Goal: Task Accomplishment & Management: Manage account settings

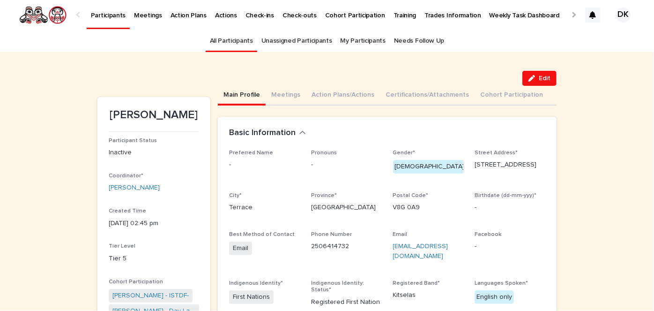
click at [108, 12] on p "Participants" at bounding box center [108, 10] width 35 height 20
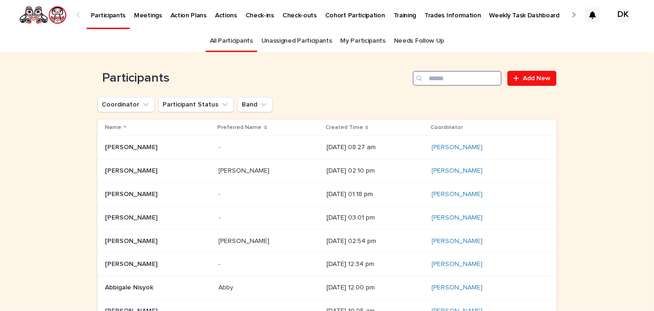
click at [456, 81] on input "Search" at bounding box center [457, 78] width 89 height 15
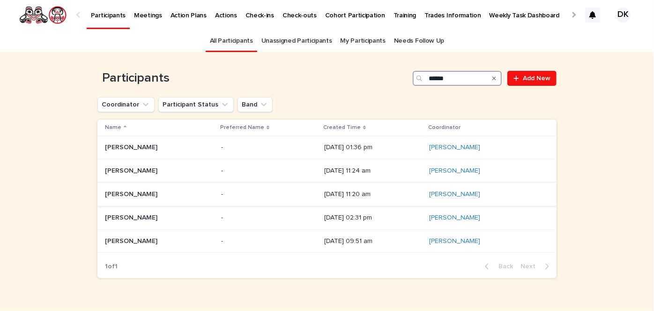
type input "******"
click at [114, 194] on p "[PERSON_NAME]" at bounding box center [132, 193] width 54 height 10
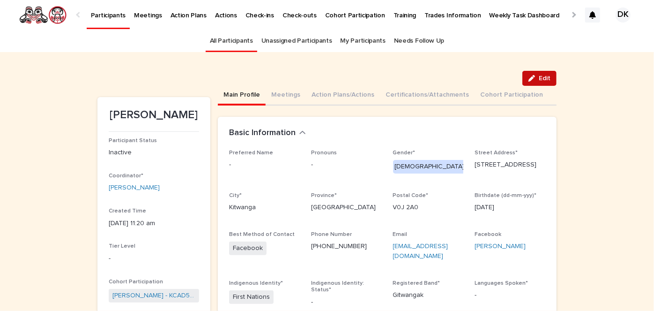
click at [539, 82] on button "Edit" at bounding box center [540, 78] width 34 height 15
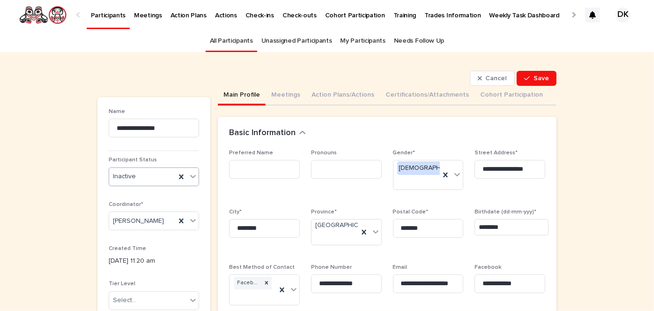
click at [190, 176] on icon at bounding box center [192, 176] width 9 height 9
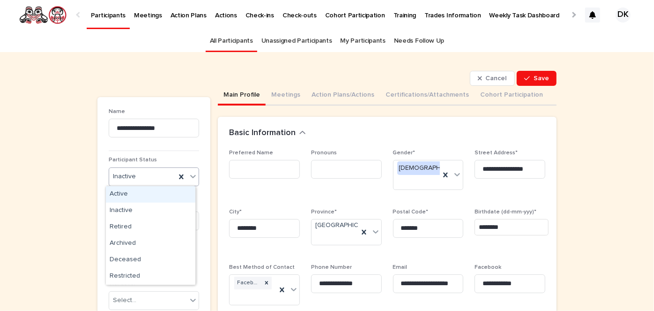
click at [115, 194] on div "Active" at bounding box center [151, 194] width 90 height 16
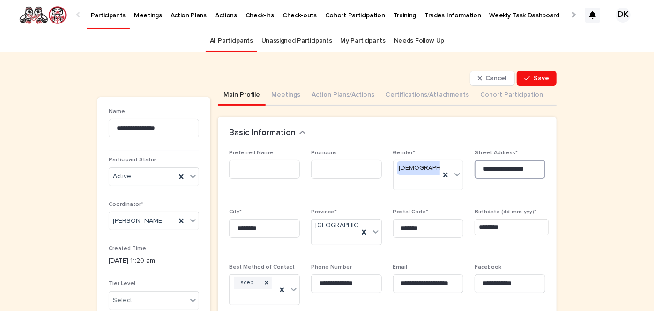
drag, startPoint x: 532, startPoint y: 170, endPoint x: 471, endPoint y: 170, distance: 60.9
click at [471, 170] on div "**********" at bounding box center [387, 294] width 316 height 288
type input "**********"
drag, startPoint x: 276, startPoint y: 215, endPoint x: 209, endPoint y: 212, distance: 66.6
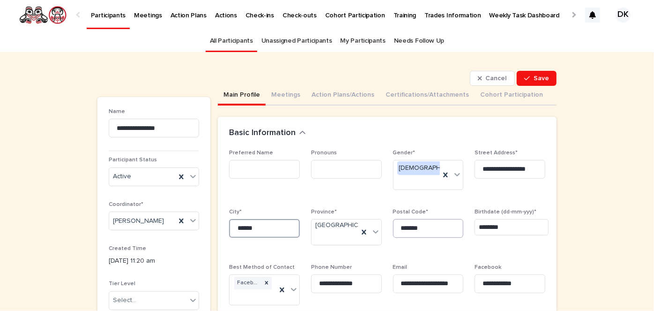
type input "******"
drag, startPoint x: 426, startPoint y: 211, endPoint x: 390, endPoint y: 215, distance: 36.7
click at [393, 219] on input "*******" at bounding box center [428, 228] width 71 height 19
type input "*"
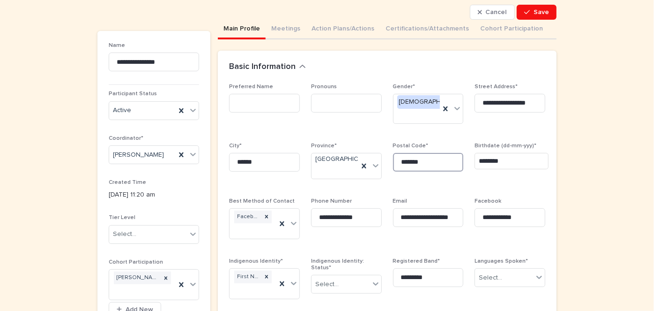
scroll to position [75, 0]
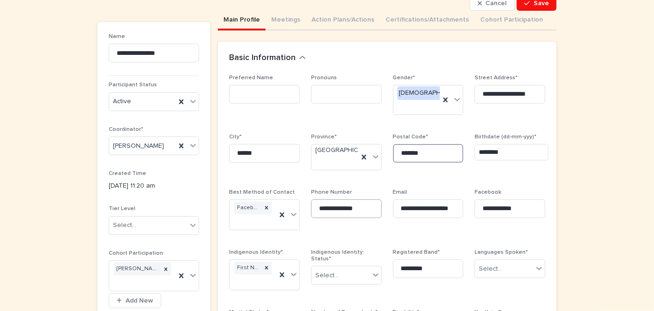
type input "*******"
drag, startPoint x: 370, startPoint y: 205, endPoint x: 286, endPoint y: 209, distance: 84.0
click at [286, 209] on div "**********" at bounding box center [387, 219] width 316 height 288
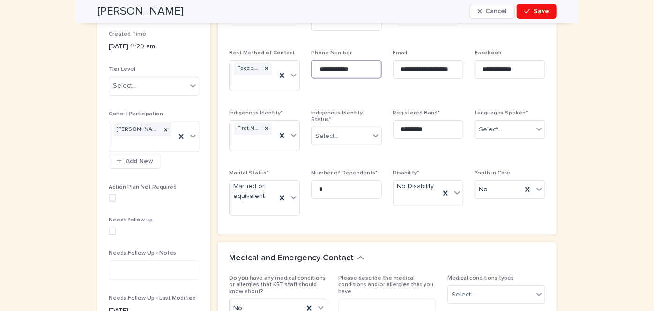
scroll to position [215, 0]
type input "**********"
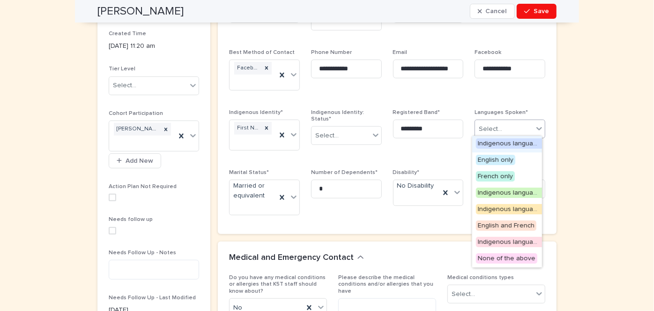
click at [539, 127] on icon at bounding box center [539, 128] width 9 height 9
click at [504, 193] on span "Indigenous language(s) and English" at bounding box center [531, 192] width 110 height 10
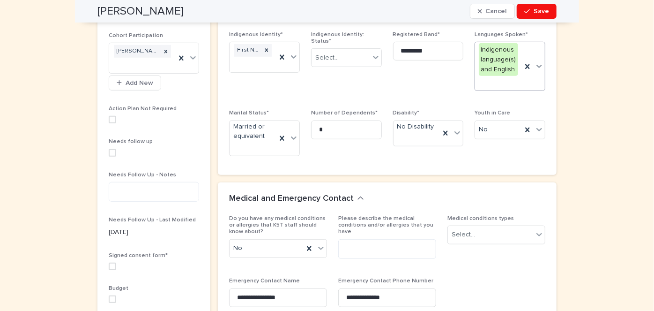
scroll to position [299, 0]
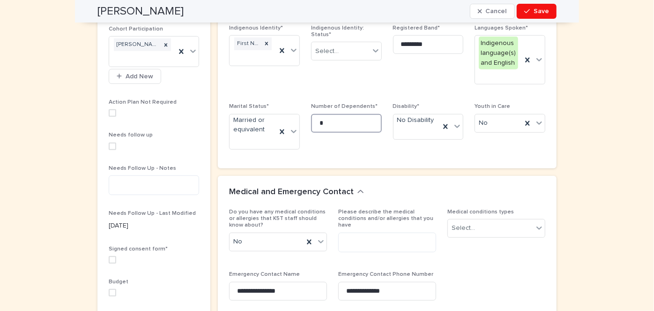
click at [324, 122] on input "*" at bounding box center [346, 123] width 71 height 19
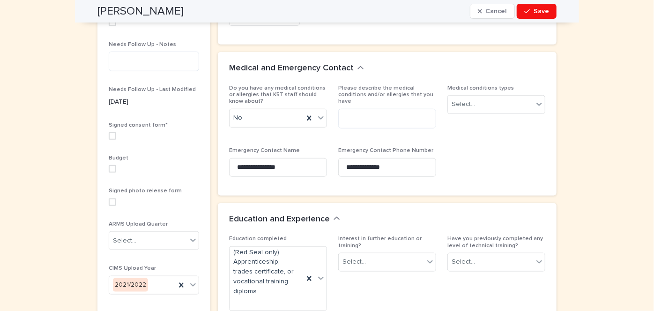
scroll to position [424, 0]
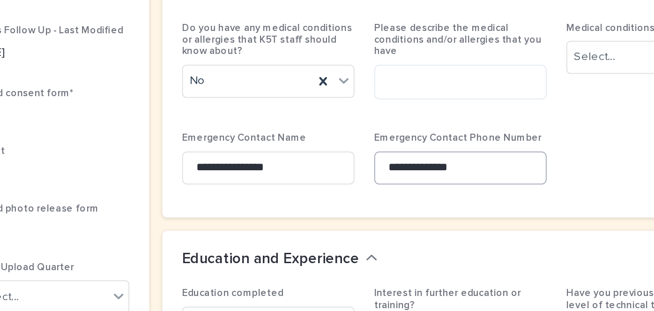
type input "*"
drag, startPoint x: 395, startPoint y: 161, endPoint x: 337, endPoint y: 159, distance: 57.7
click at [338, 159] on input "**********" at bounding box center [387, 166] width 98 height 19
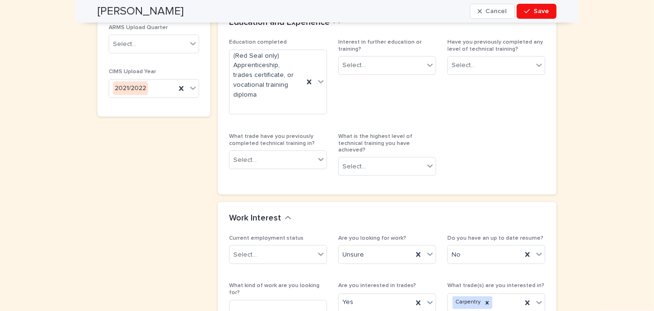
scroll to position [616, 0]
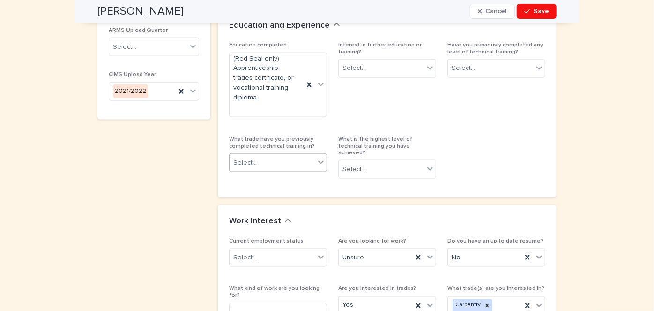
click at [318, 157] on icon at bounding box center [320, 161] width 9 height 9
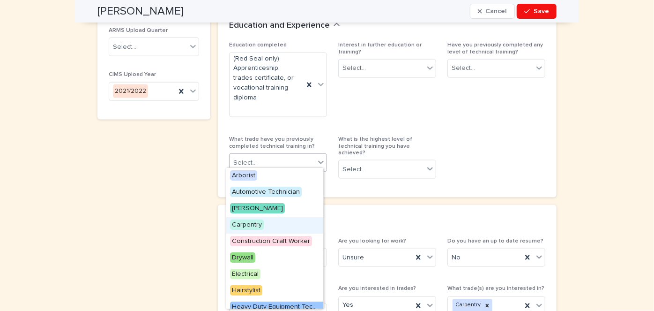
click at [249, 219] on span "Carpentry" at bounding box center [247, 224] width 34 height 10
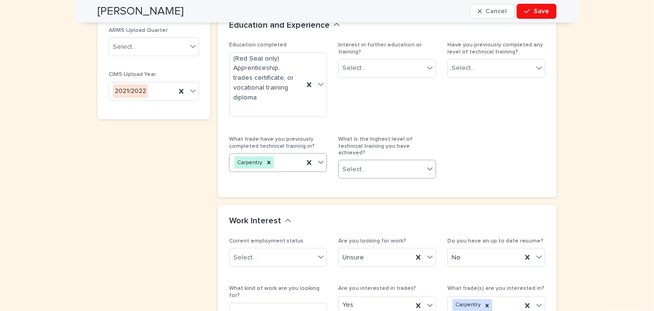
click at [428, 168] on icon at bounding box center [430, 169] width 6 height 3
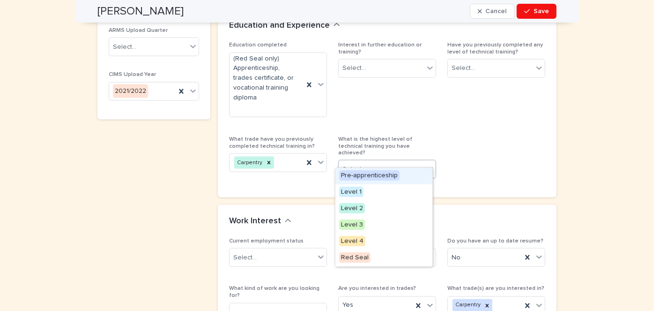
click at [366, 172] on span "Pre-apprenticeship" at bounding box center [369, 175] width 60 height 10
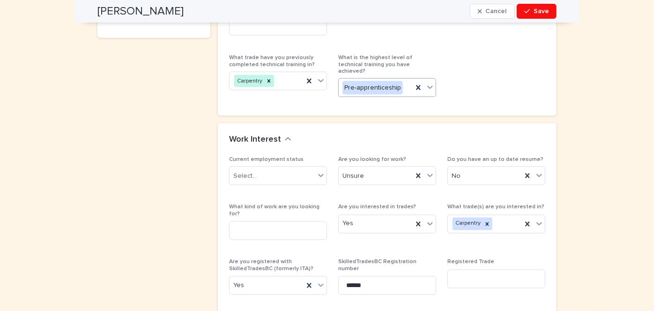
scroll to position [698, 0]
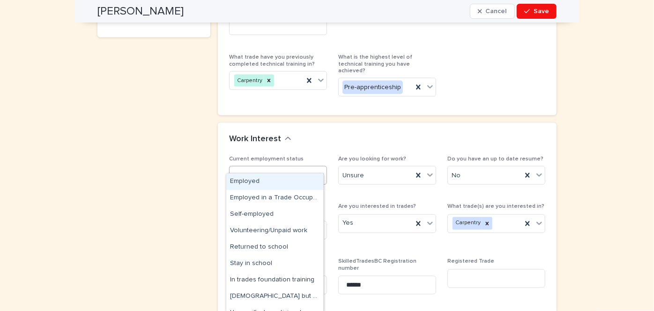
click at [319, 170] on icon at bounding box center [320, 174] width 9 height 9
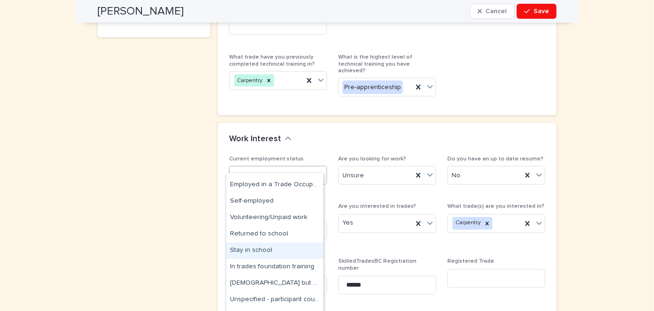
scroll to position [13, 0]
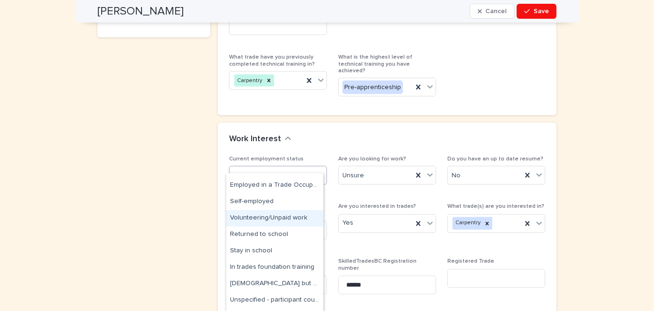
click at [282, 218] on div "Volunteering/Unpaid work" at bounding box center [274, 218] width 97 height 16
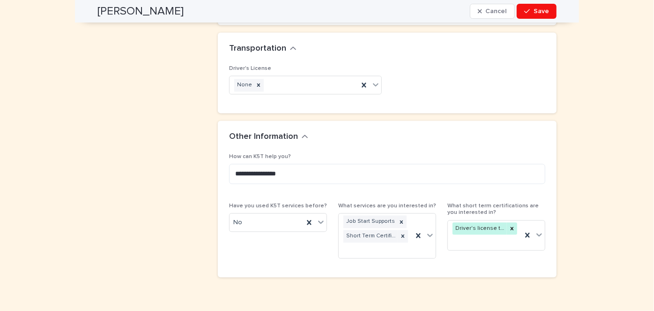
scroll to position [1004, 0]
click at [374, 79] on icon at bounding box center [375, 83] width 9 height 9
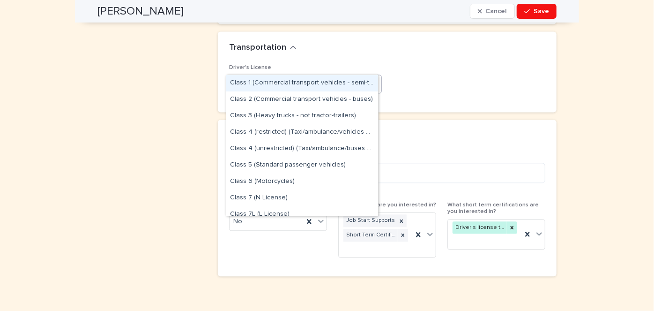
click at [441, 131] on div "Other Information" at bounding box center [385, 136] width 313 height 10
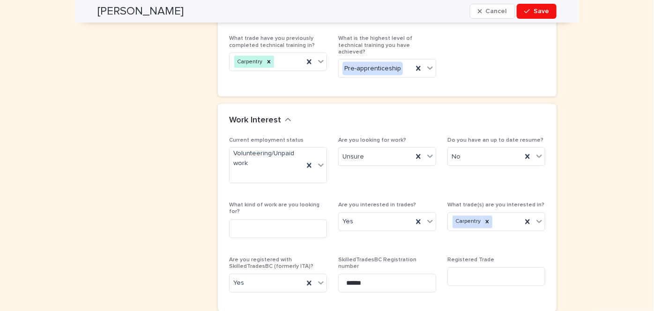
scroll to position [702, 0]
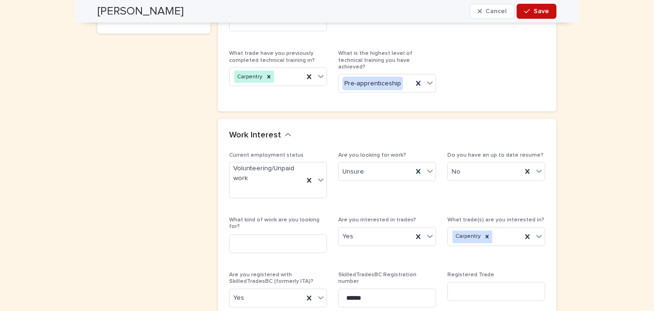
click at [539, 11] on span "Save" at bounding box center [541, 11] width 15 height 7
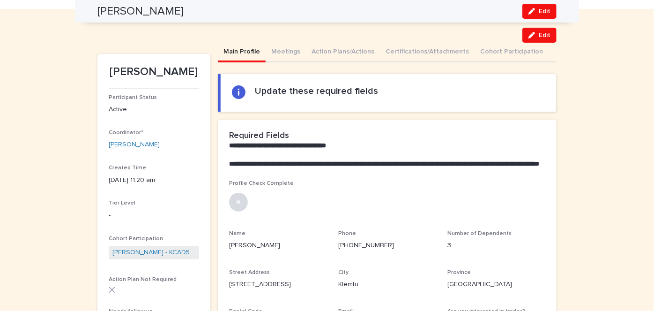
scroll to position [25, 0]
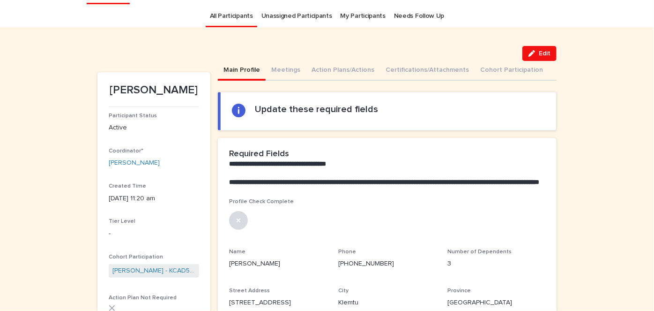
click at [235, 224] on icon at bounding box center [238, 220] width 7 height 7
click at [539, 51] on span "Edit" at bounding box center [545, 53] width 12 height 7
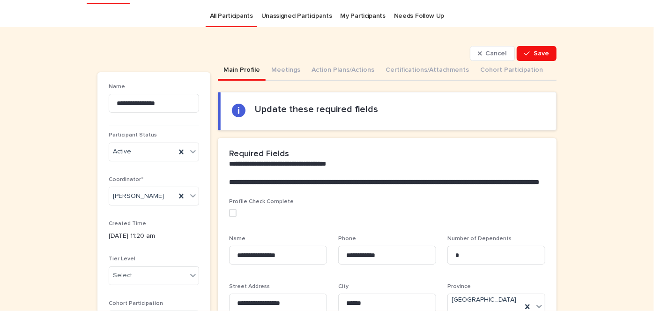
click at [231, 217] on span at bounding box center [232, 212] width 7 height 7
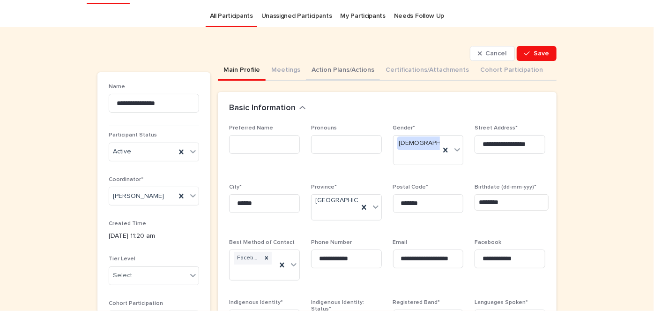
click at [310, 67] on button "Action Plans/Actions" at bounding box center [343, 71] width 74 height 20
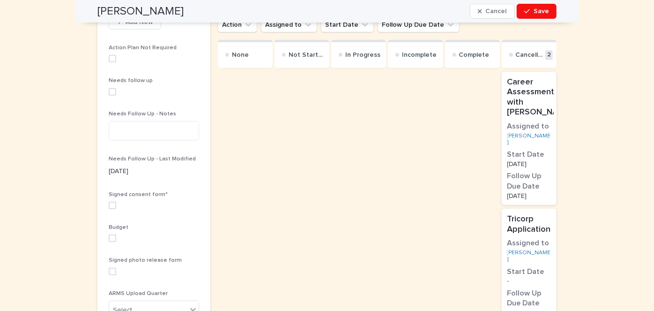
scroll to position [353, 0]
click at [112, 203] on span at bounding box center [112, 205] width 7 height 7
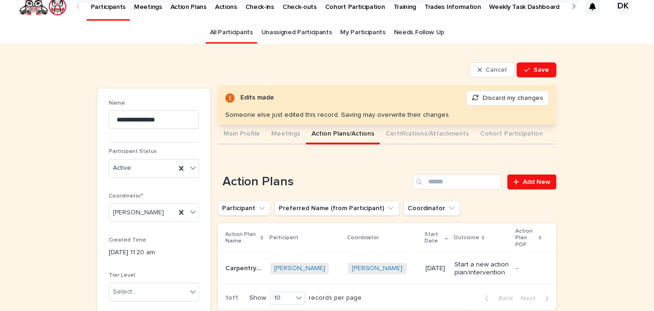
scroll to position [0, 0]
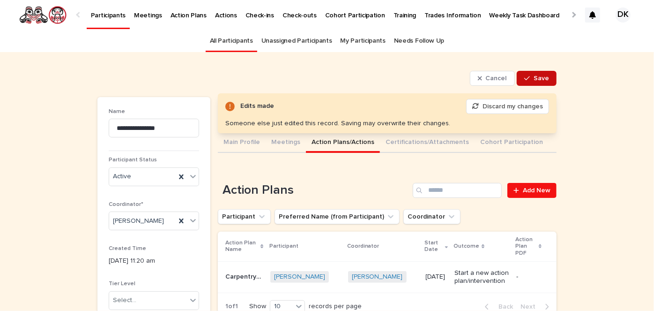
click at [546, 72] on button "Save" at bounding box center [537, 78] width 40 height 15
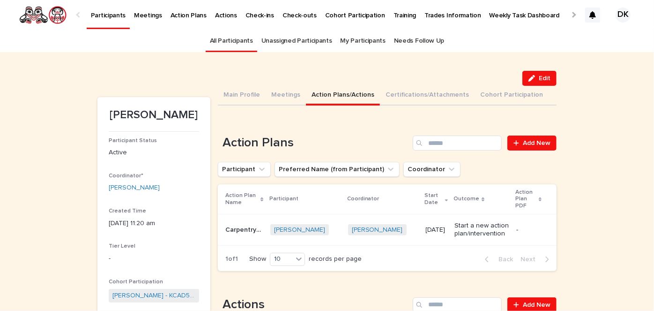
click at [242, 230] on p "Carpentry Level 2 with K5T" at bounding box center [244, 229] width 39 height 10
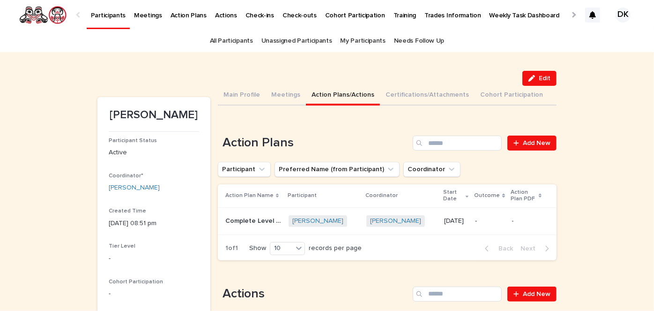
click at [490, 11] on p "Weekly Task Dashboard" at bounding box center [525, 10] width 70 height 20
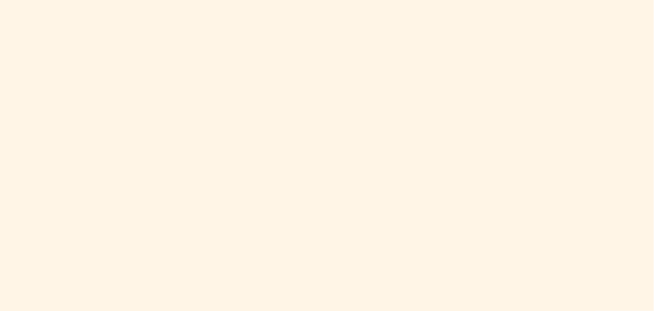
scroll to position [489, 0]
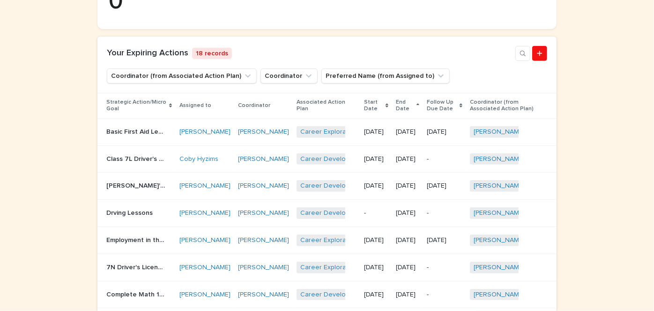
scroll to position [444, 0]
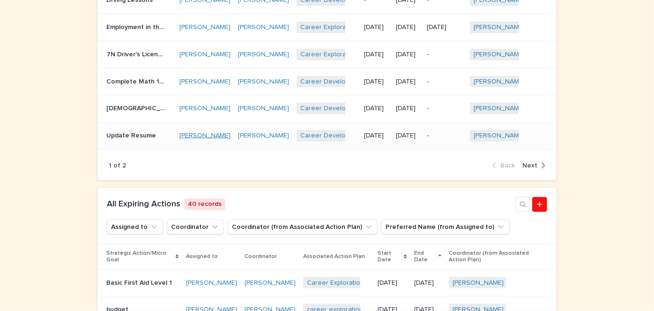
click at [180, 140] on link "[PERSON_NAME]" at bounding box center [205, 136] width 51 height 8
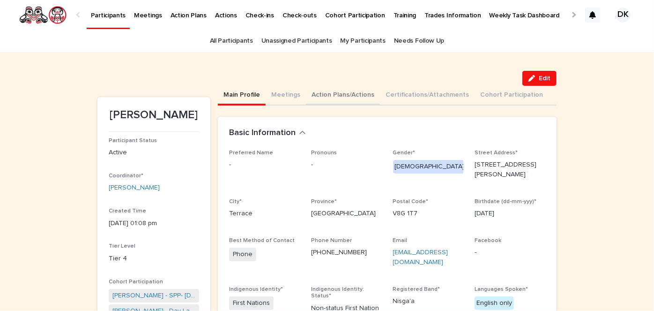
click at [311, 93] on button "Action Plans/Actions" at bounding box center [343, 96] width 74 height 20
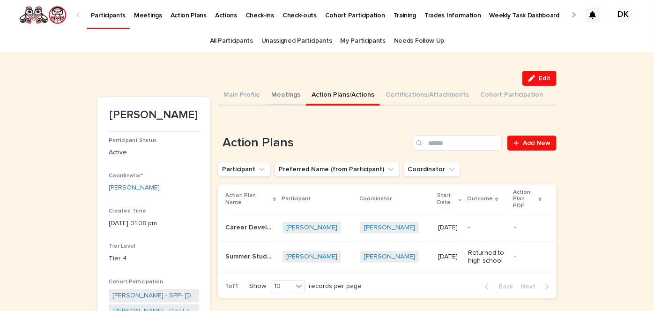
click at [277, 93] on button "Meetings" at bounding box center [286, 96] width 40 height 20
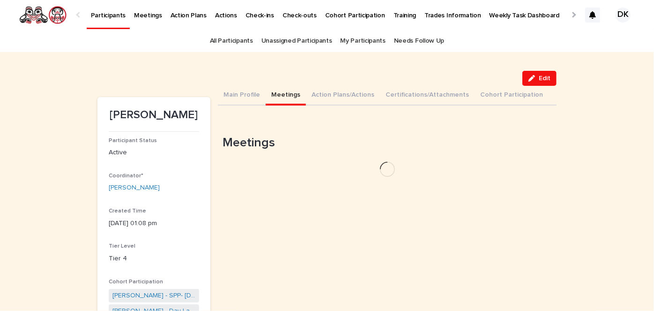
click at [277, 93] on button "Meetings" at bounding box center [286, 96] width 40 height 20
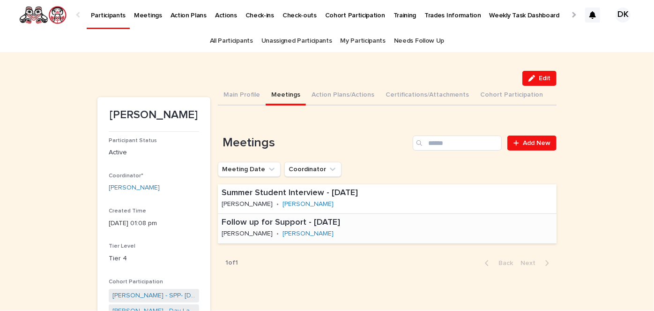
click at [248, 223] on p "Follow up for Support - [DATE]" at bounding box center [337, 222] width 231 height 10
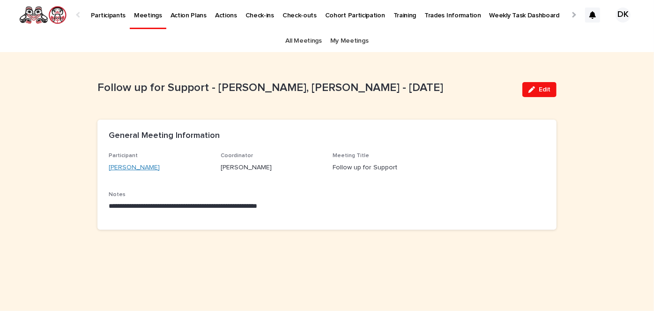
click at [128, 166] on link "[PERSON_NAME]" at bounding box center [134, 168] width 51 height 10
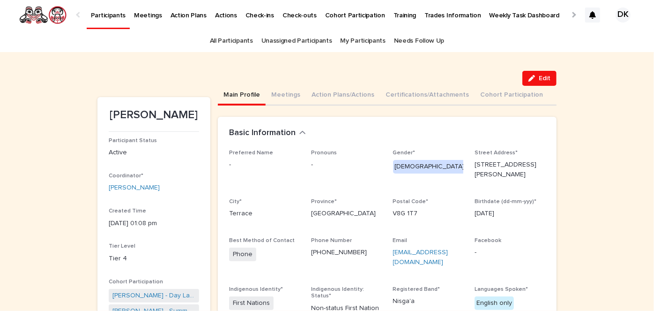
click at [422, 249] on link "[EMAIL_ADDRESS][DOMAIN_NAME]" at bounding box center [420, 257] width 55 height 16
drag, startPoint x: 411, startPoint y: 254, endPoint x: 387, endPoint y: 247, distance: 25.1
click at [387, 247] on div "Preferred Name - Pronouns - Gender* [DEMOGRAPHIC_DATA] Street Address* [STREET_…" at bounding box center [387, 255] width 316 height 210
copy link "[EMAIL_ADDRESS][DOMAIN_NAME]"
click at [429, 249] on link "[EMAIL_ADDRESS][DOMAIN_NAME]" at bounding box center [420, 257] width 55 height 16
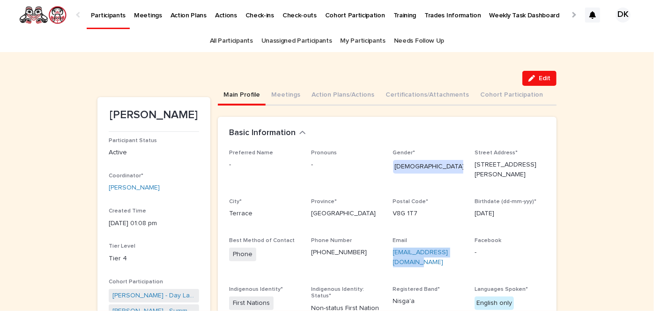
copy link "[EMAIL_ADDRESS][DOMAIN_NAME]"
click at [310, 92] on button "Action Plans/Actions" at bounding box center [343, 96] width 74 height 20
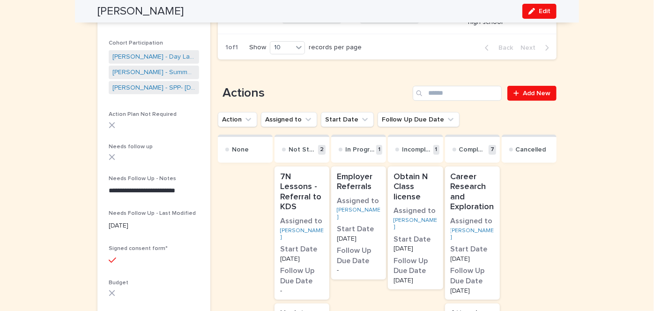
scroll to position [240, 0]
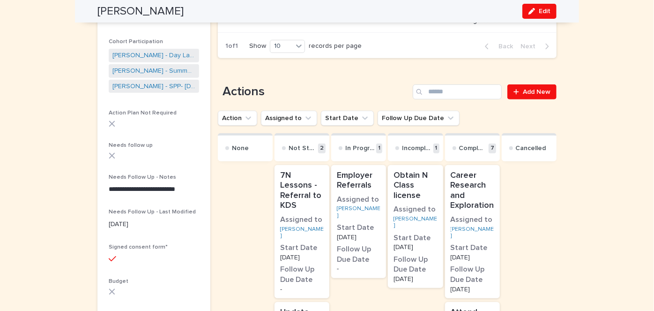
click at [303, 183] on p "7N Lessons - Referral to KDS" at bounding box center [302, 191] width 44 height 40
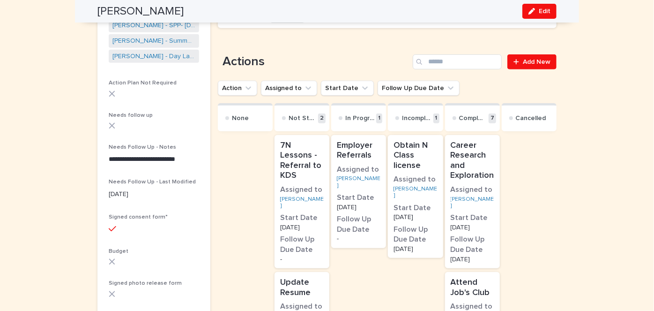
scroll to position [270, 0]
click at [350, 140] on p "Employer Referrals" at bounding box center [359, 150] width 44 height 20
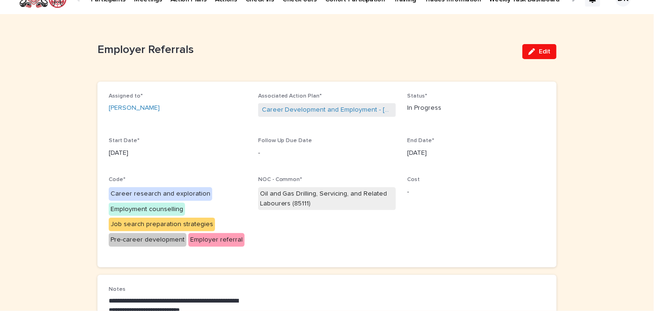
scroll to position [15, 0]
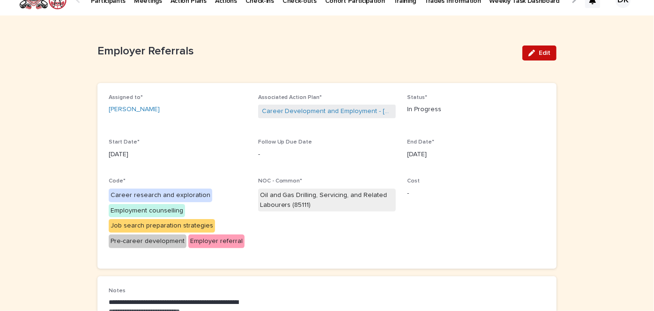
click at [545, 52] on span "Edit" at bounding box center [545, 53] width 12 height 7
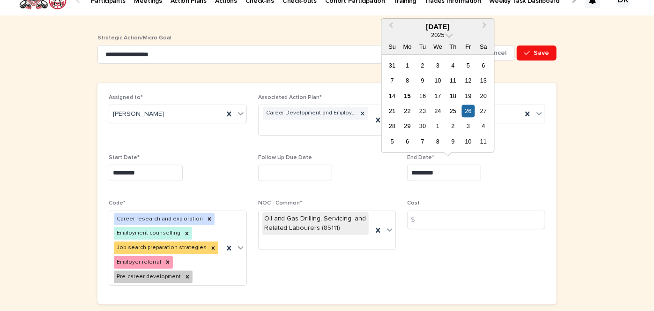
drag, startPoint x: 442, startPoint y: 175, endPoint x: 404, endPoint y: 166, distance: 39.9
click at [404, 166] on div "Assigned to* [PERSON_NAME] Associated Action Plan* Career Development and Emplo…" at bounding box center [327, 193] width 437 height 199
click at [485, 26] on span "Next Month" at bounding box center [485, 26] width 0 height 13
click at [471, 123] on div "28" at bounding box center [468, 126] width 13 height 13
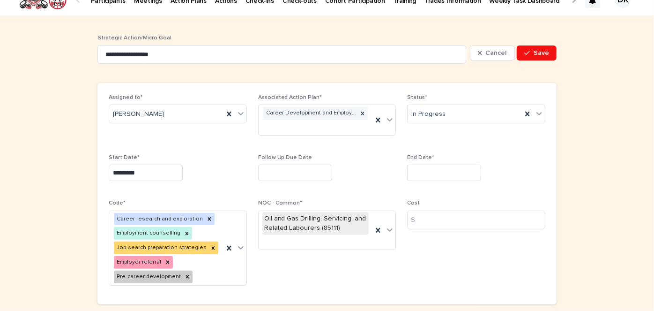
type input "**********"
click at [537, 53] on span "Save" at bounding box center [541, 53] width 15 height 7
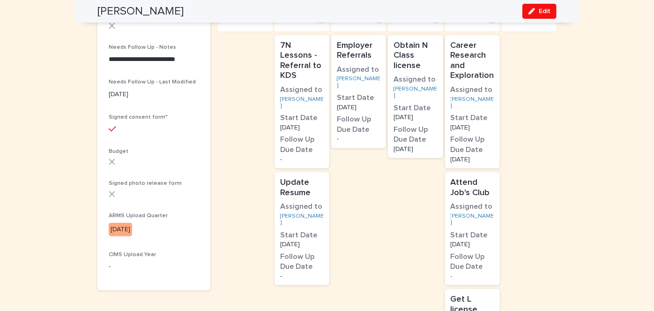
scroll to position [371, 0]
click at [293, 177] on p "Update Resume" at bounding box center [302, 187] width 44 height 20
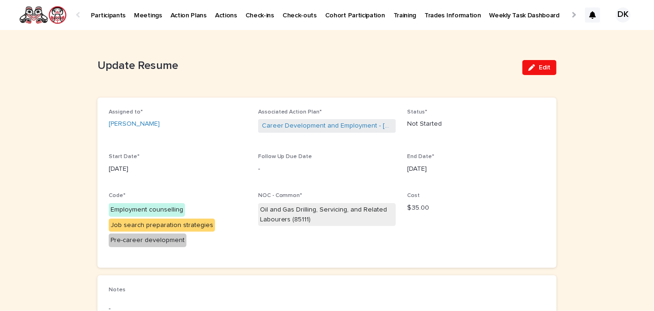
drag, startPoint x: 546, startPoint y: 69, endPoint x: 597, endPoint y: 164, distance: 108.0
drag, startPoint x: 597, startPoint y: 164, endPoint x: 370, endPoint y: 157, distance: 227.4
click at [370, 157] on p "Follow Up Due Date" at bounding box center [327, 156] width 138 height 7
click at [544, 69] on span "Edit" at bounding box center [545, 67] width 12 height 7
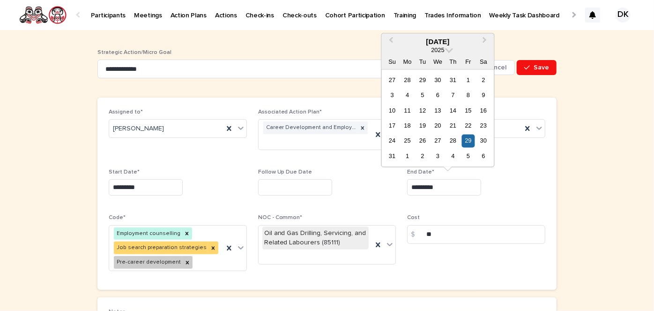
drag, startPoint x: 449, startPoint y: 187, endPoint x: 402, endPoint y: 183, distance: 46.6
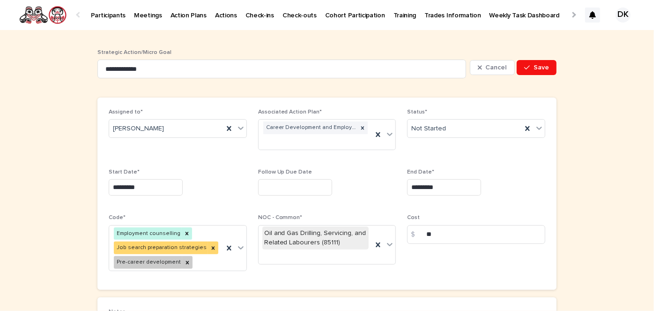
drag, startPoint x: 402, startPoint y: 183, endPoint x: 379, endPoint y: 183, distance: 23.4
click at [379, 183] on div at bounding box center [327, 187] width 138 height 16
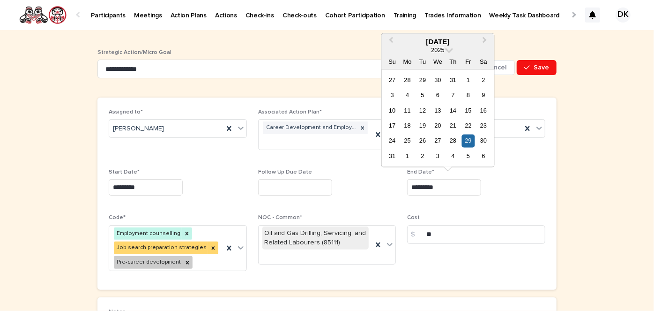
drag, startPoint x: 452, startPoint y: 187, endPoint x: 380, endPoint y: 181, distance: 72.9
click at [380, 181] on div "Assigned to* [PERSON_NAME] Associated Action Plan* Career Development and Emplo…" at bounding box center [327, 194] width 437 height 170
click at [486, 37] on button "Next Month" at bounding box center [486, 41] width 15 height 15
click at [485, 39] on span "Next Month" at bounding box center [485, 41] width 0 height 13
click at [466, 124] on div "24" at bounding box center [468, 126] width 13 height 13
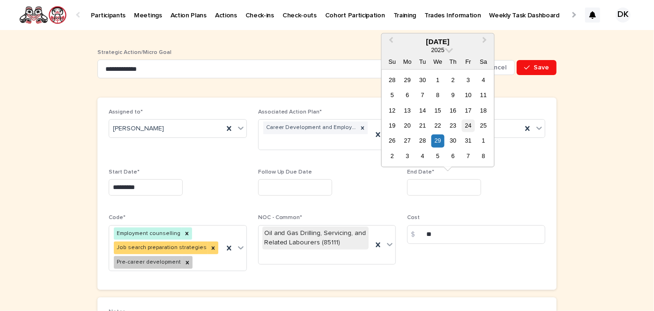
type input "**********"
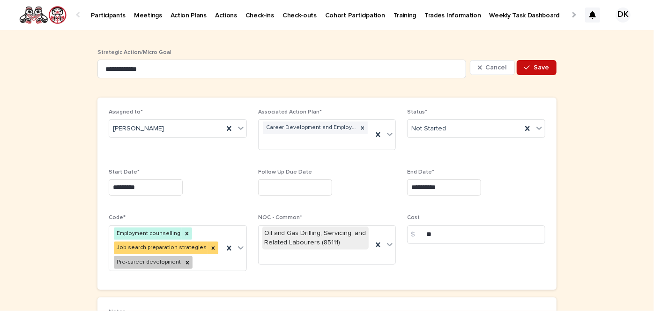
click at [544, 68] on span "Save" at bounding box center [541, 67] width 15 height 7
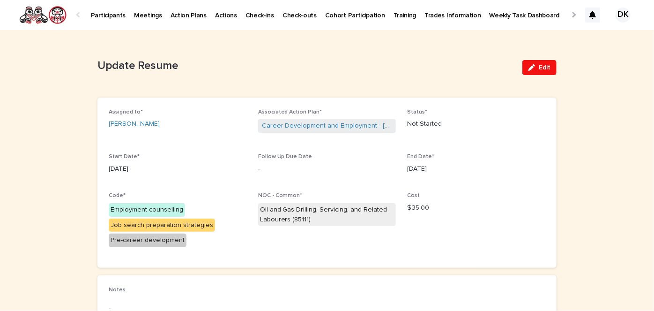
click at [111, 17] on p "Participants" at bounding box center [108, 10] width 35 height 20
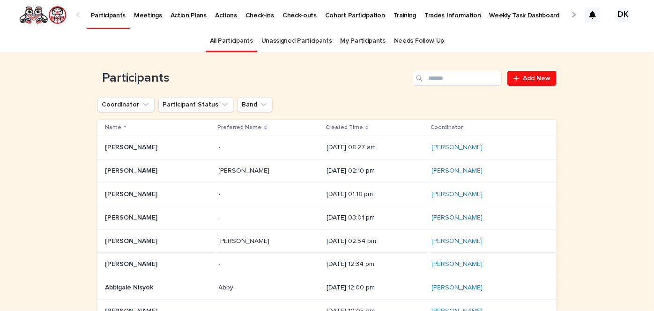
click at [308, 90] on div "Participants Add New" at bounding box center [326, 74] width 459 height 45
click at [310, 90] on div "Participants Add New" at bounding box center [326, 74] width 459 height 45
click at [323, 120] on th "Created Time" at bounding box center [375, 128] width 105 height 16
click at [445, 77] on input "Search" at bounding box center [457, 78] width 89 height 15
click at [431, 78] on input "Search" at bounding box center [457, 78] width 89 height 15
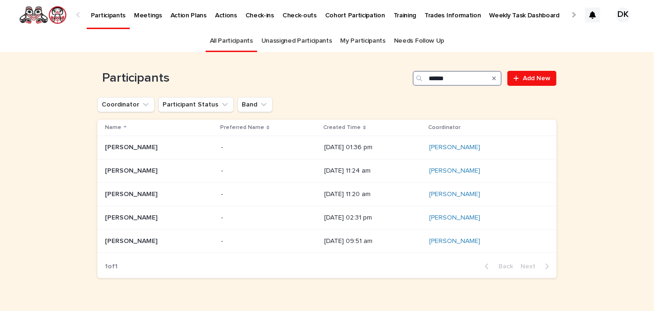
drag, startPoint x: 459, startPoint y: 79, endPoint x: 408, endPoint y: 79, distance: 51.1
click at [408, 79] on div "Participants ****** Add New" at bounding box center [326, 78] width 459 height 15
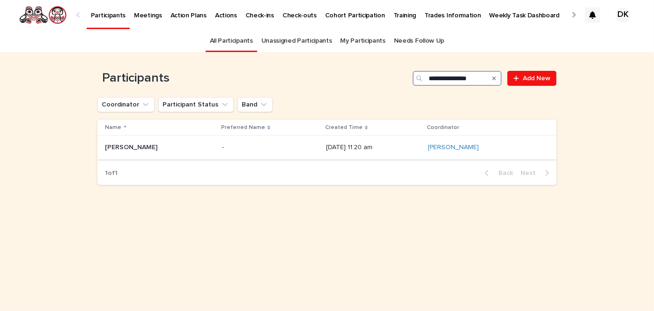
type input "**********"
click at [112, 148] on p "[PERSON_NAME]" at bounding box center [132, 147] width 54 height 10
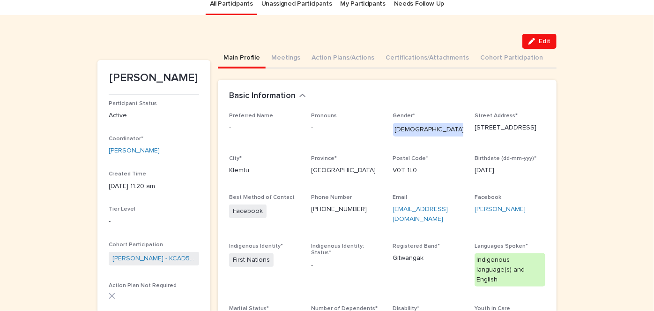
scroll to position [37, 0]
click at [312, 58] on button "Action Plans/Actions" at bounding box center [343, 59] width 74 height 20
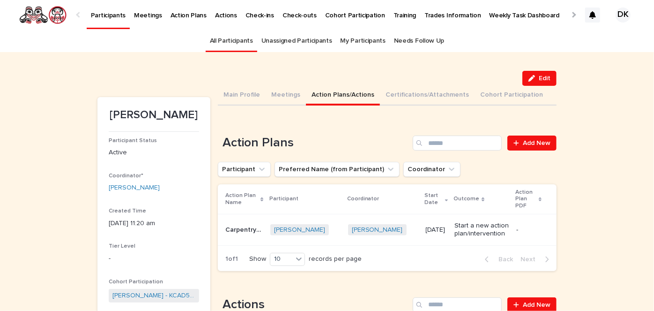
click at [232, 228] on p "Carpentry Level 2 with K5T" at bounding box center [244, 229] width 39 height 10
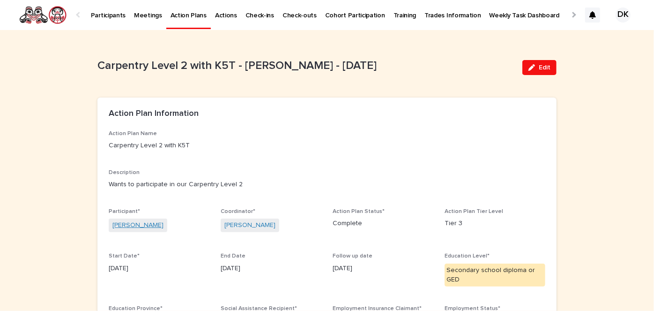
click at [116, 222] on link "[PERSON_NAME]" at bounding box center [137, 225] width 51 height 10
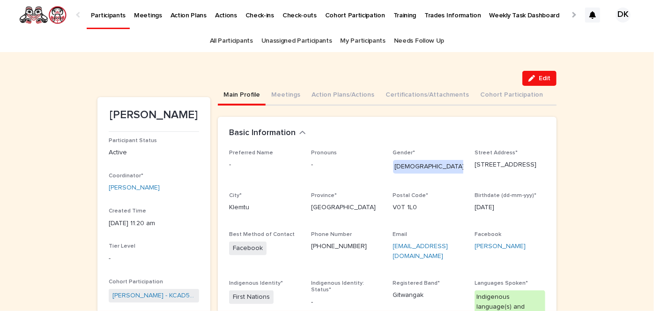
click at [96, 12] on p "Participants" at bounding box center [108, 10] width 35 height 20
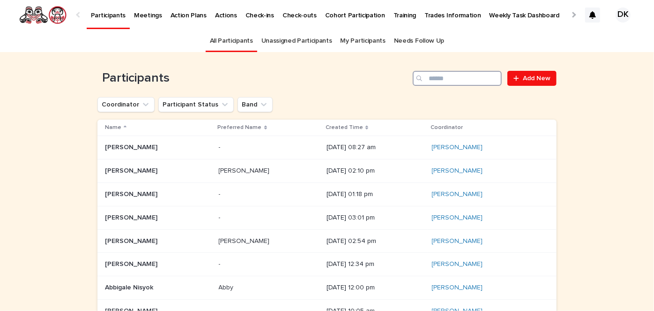
click at [437, 77] on input "Search" at bounding box center [457, 78] width 89 height 15
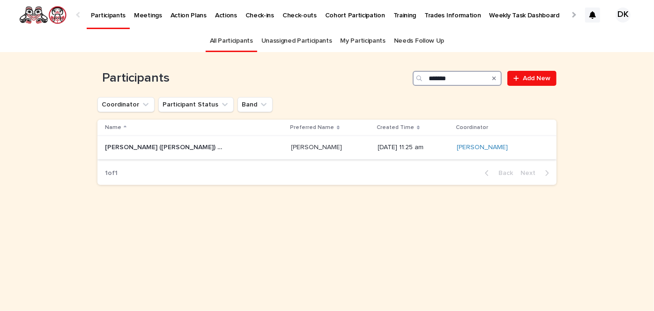
type input "*******"
click at [150, 147] on p "[PERSON_NAME] ([PERSON_NAME]) [PERSON_NAME]" at bounding box center [164, 147] width 119 height 10
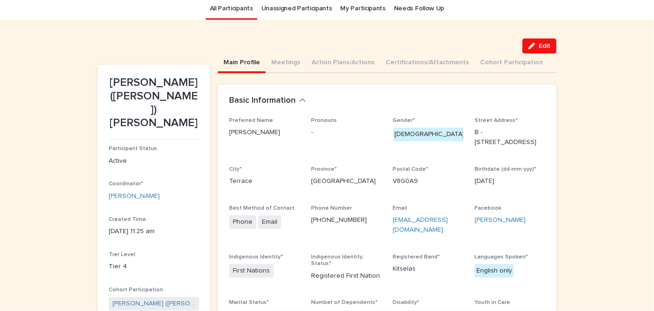
scroll to position [42, 0]
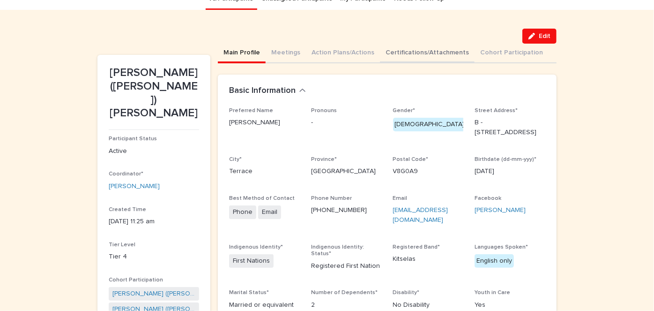
click at [440, 52] on button "Certifications/Attachments" at bounding box center [427, 54] width 95 height 20
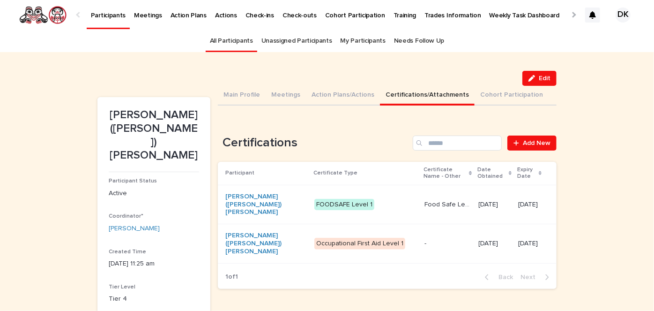
click at [96, 14] on p "Participants" at bounding box center [108, 10] width 35 height 20
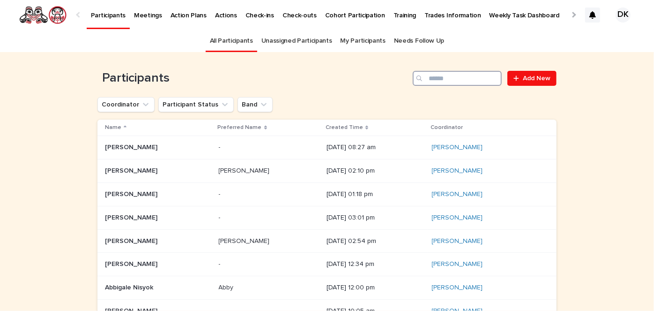
click at [428, 79] on input "Search" at bounding box center [457, 78] width 89 height 15
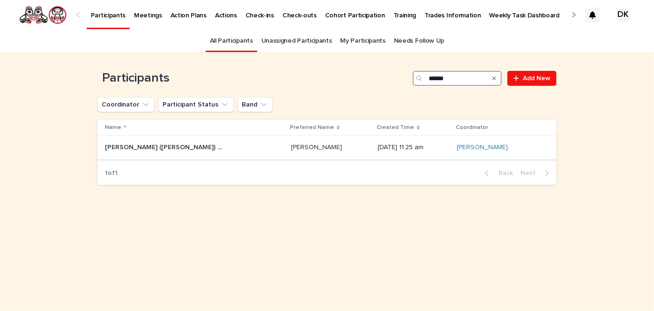
type input "******"
click at [111, 144] on p "[PERSON_NAME] ([PERSON_NAME]) [PERSON_NAME]" at bounding box center [164, 147] width 119 height 10
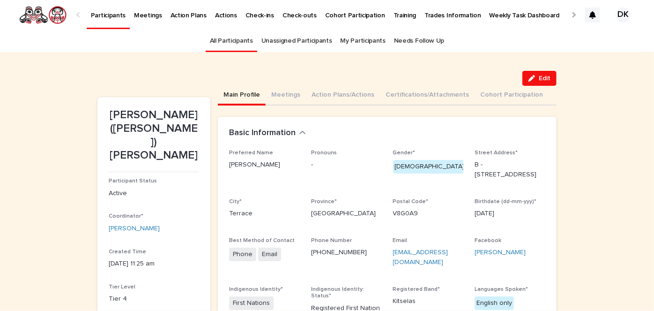
scroll to position [30, 0]
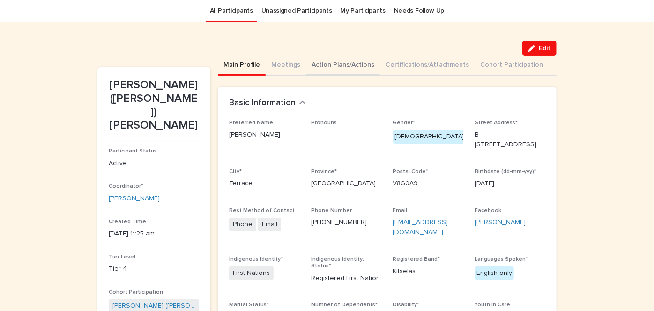
click at [332, 65] on button "Action Plans/Actions" at bounding box center [343, 66] width 74 height 20
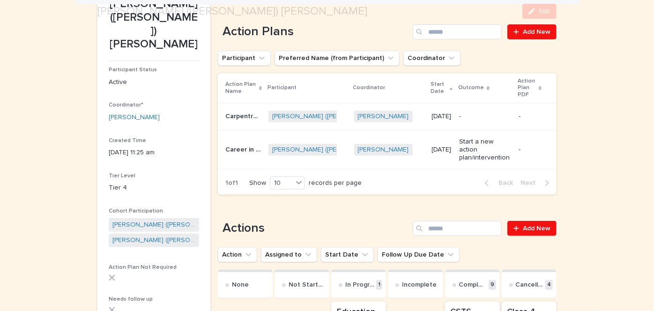
scroll to position [112, 0]
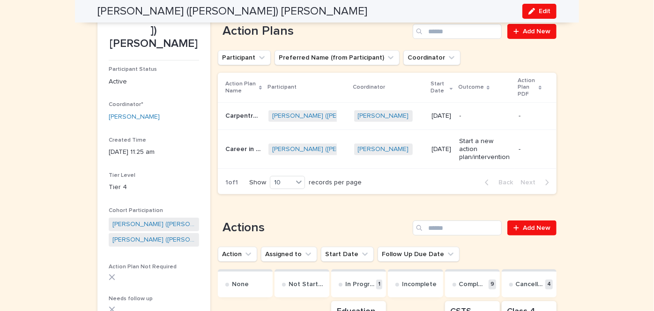
click at [233, 113] on p "Carpentry Level - 1" at bounding box center [243, 115] width 37 height 10
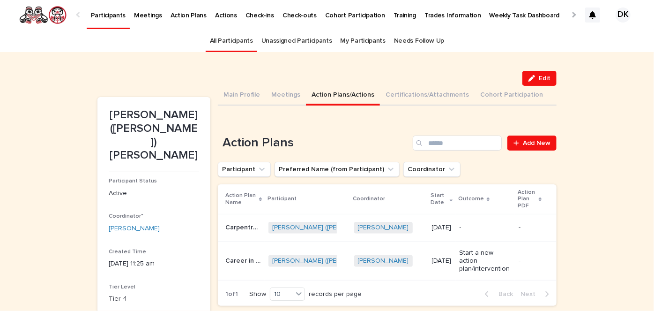
click at [110, 14] on p "Participants" at bounding box center [108, 10] width 35 height 20
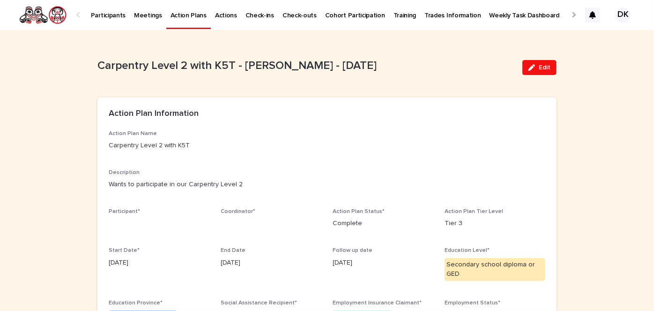
click at [490, 15] on p "Weekly Task Dashboard" at bounding box center [525, 10] width 70 height 20
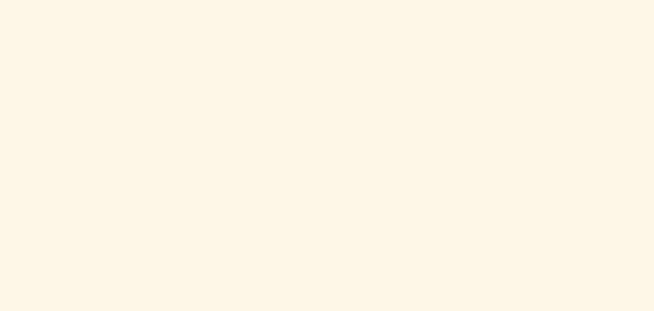
scroll to position [596, 0]
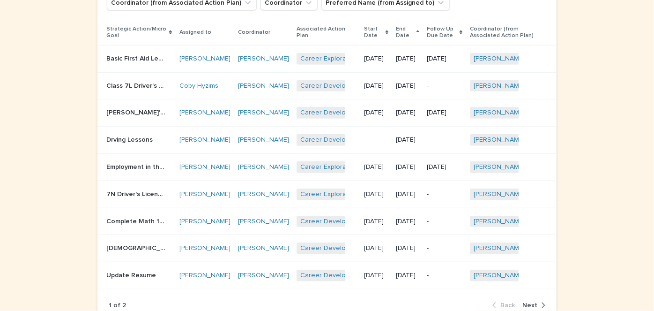
scroll to position [312, 0]
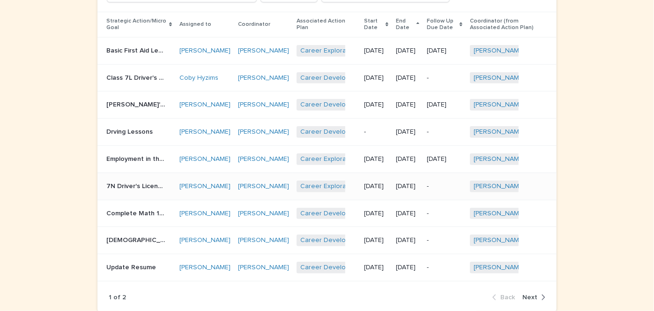
click at [110, 190] on p "7N Driver's License" at bounding box center [136, 185] width 60 height 10
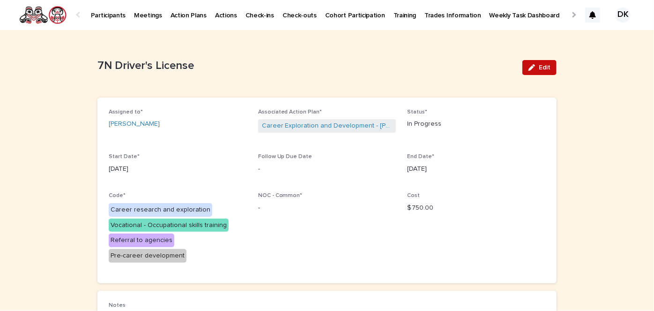
click at [539, 67] on span "Edit" at bounding box center [545, 67] width 12 height 7
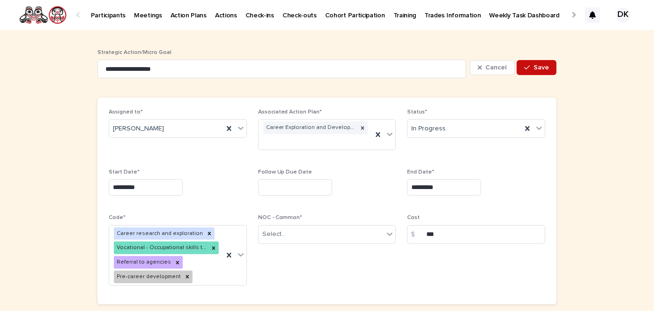
click at [536, 68] on span "Save" at bounding box center [541, 67] width 15 height 7
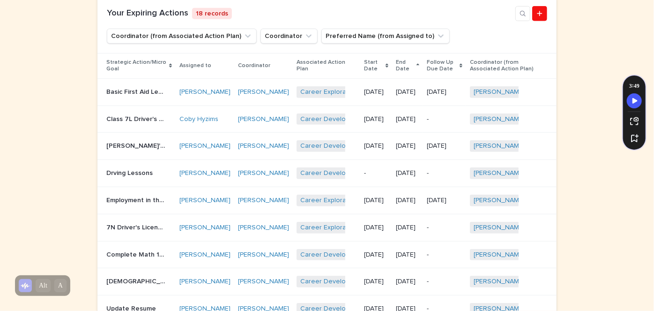
scroll to position [272, 0]
click at [132, 203] on p "Employment in the Retail Industry" at bounding box center [136, 199] width 60 height 10
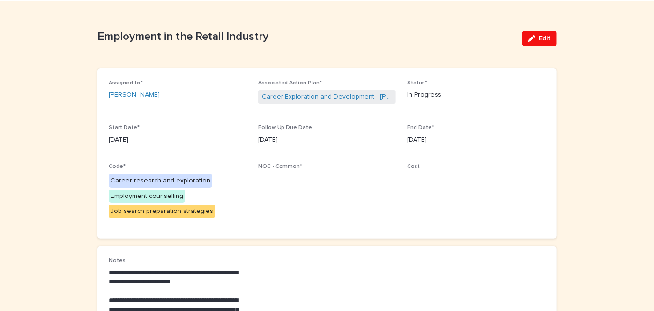
scroll to position [1, 0]
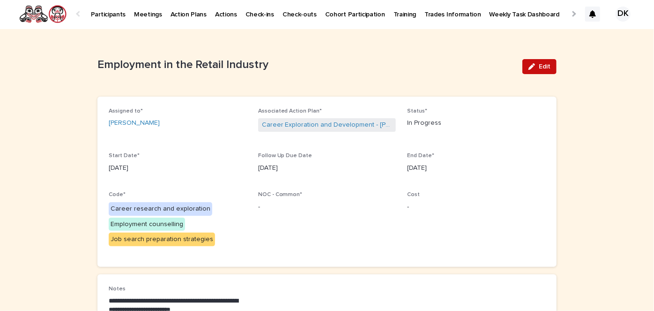
click at [547, 64] on span "Edit" at bounding box center [545, 66] width 12 height 7
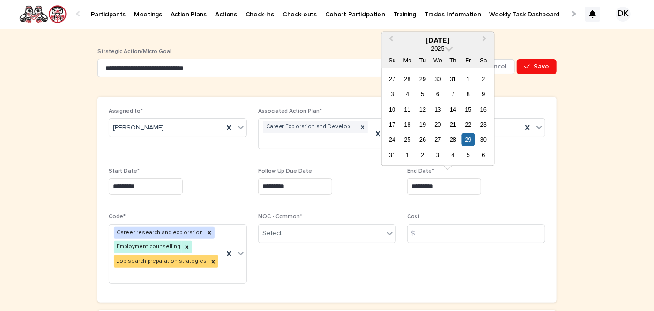
drag, startPoint x: 451, startPoint y: 183, endPoint x: 403, endPoint y: 183, distance: 48.3
click at [403, 183] on div "Assigned to* Sheila Jackson Associated Action Plan* Career Exploration and Deve…" at bounding box center [327, 199] width 437 height 183
click at [486, 37] on button "Next Month" at bounding box center [486, 40] width 15 height 15
click at [471, 138] on div "3" at bounding box center [468, 139] width 13 height 13
type input "*********"
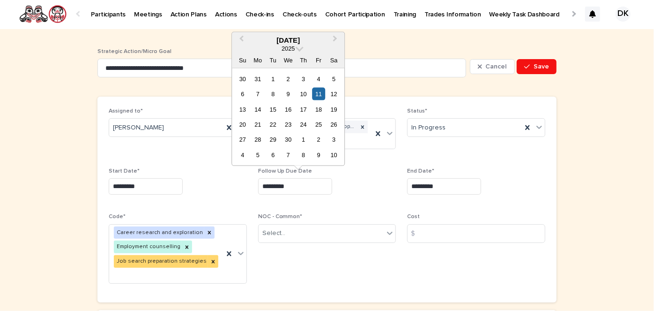
drag, startPoint x: 299, startPoint y: 187, endPoint x: 254, endPoint y: 182, distance: 45.8
click at [254, 182] on div "Assigned to* Sheila Jackson Associated Action Plan* Career Exploration and Deve…" at bounding box center [327, 199] width 437 height 183
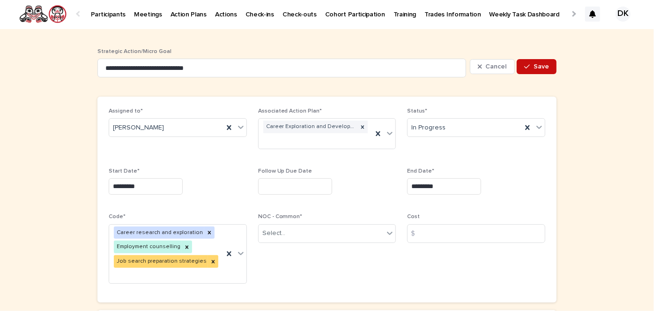
click at [542, 63] on span "Save" at bounding box center [541, 66] width 15 height 7
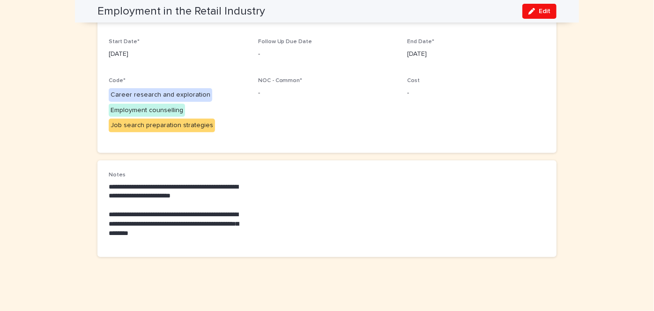
scroll to position [0, 0]
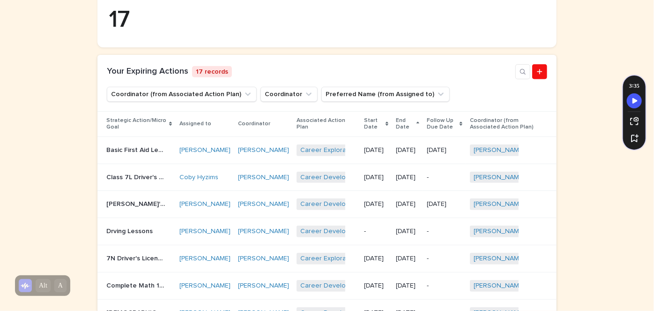
scroll to position [214, 0]
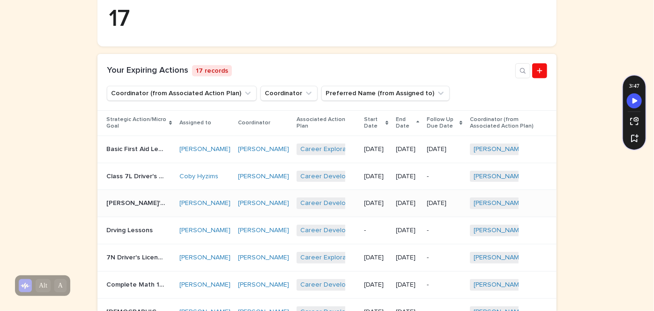
click at [120, 207] on p "[PERSON_NAME]'s License" at bounding box center [136, 202] width 60 height 10
